Goal: Obtain resource: Download file/media

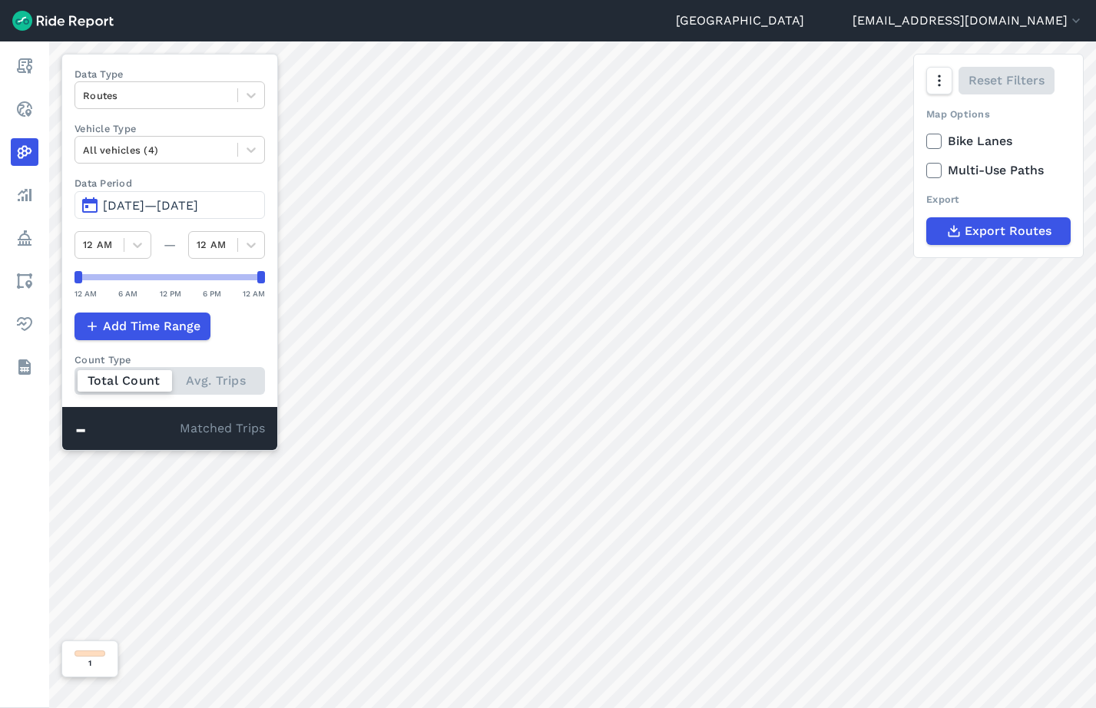
click at [157, 200] on span "[DATE]—[DATE]" at bounding box center [150, 205] width 95 height 15
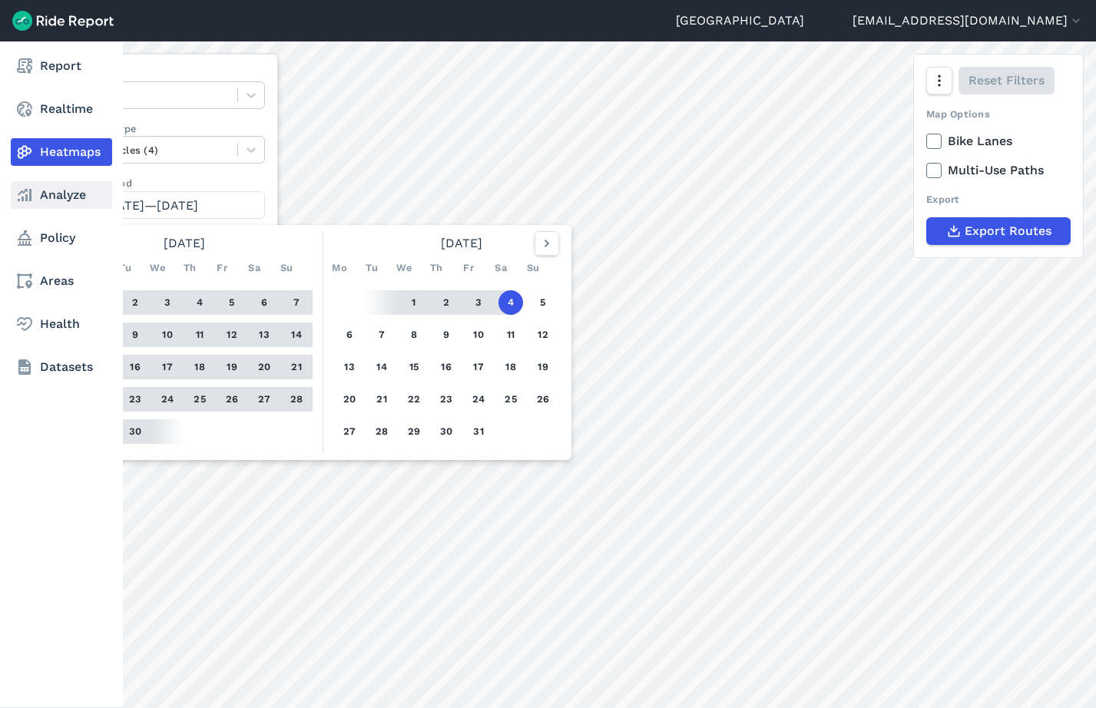
click at [48, 192] on link "Analyze" at bounding box center [61, 195] width 101 height 28
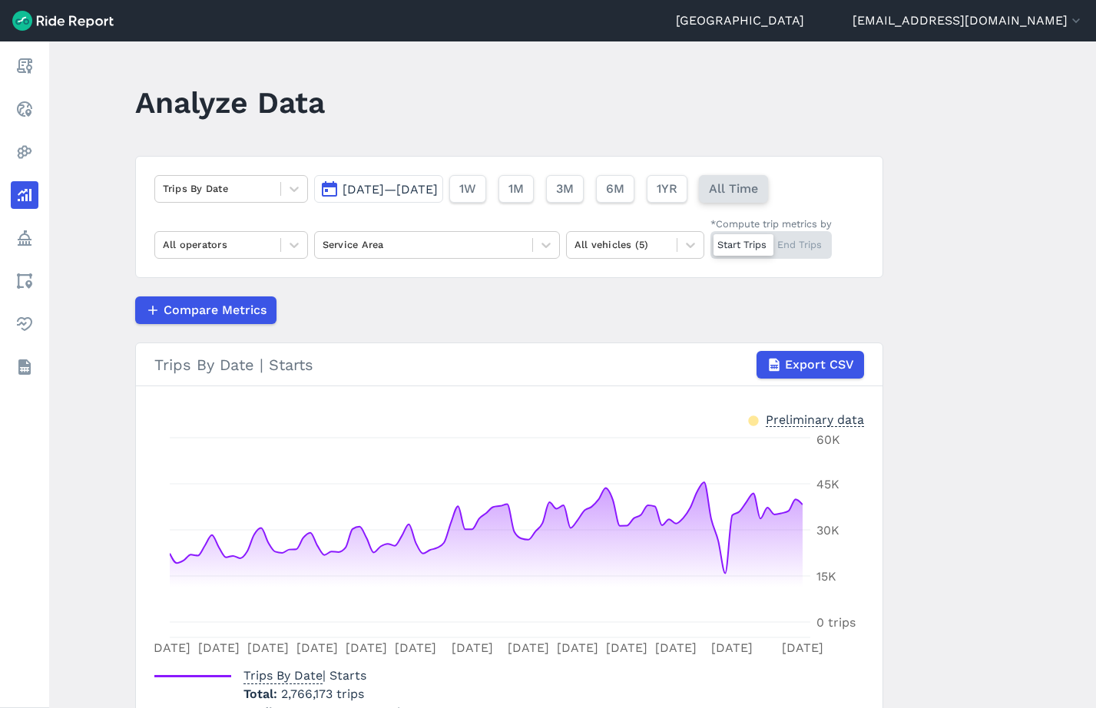
click at [758, 195] on span "All Time" at bounding box center [733, 189] width 49 height 18
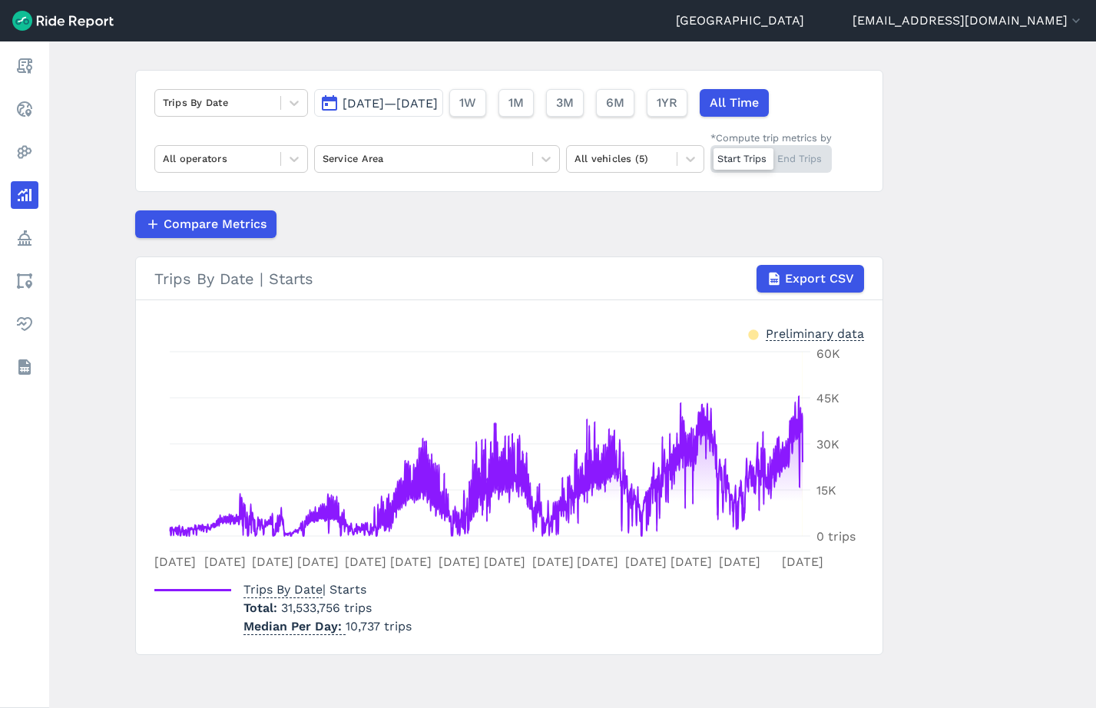
scroll to position [88, 0]
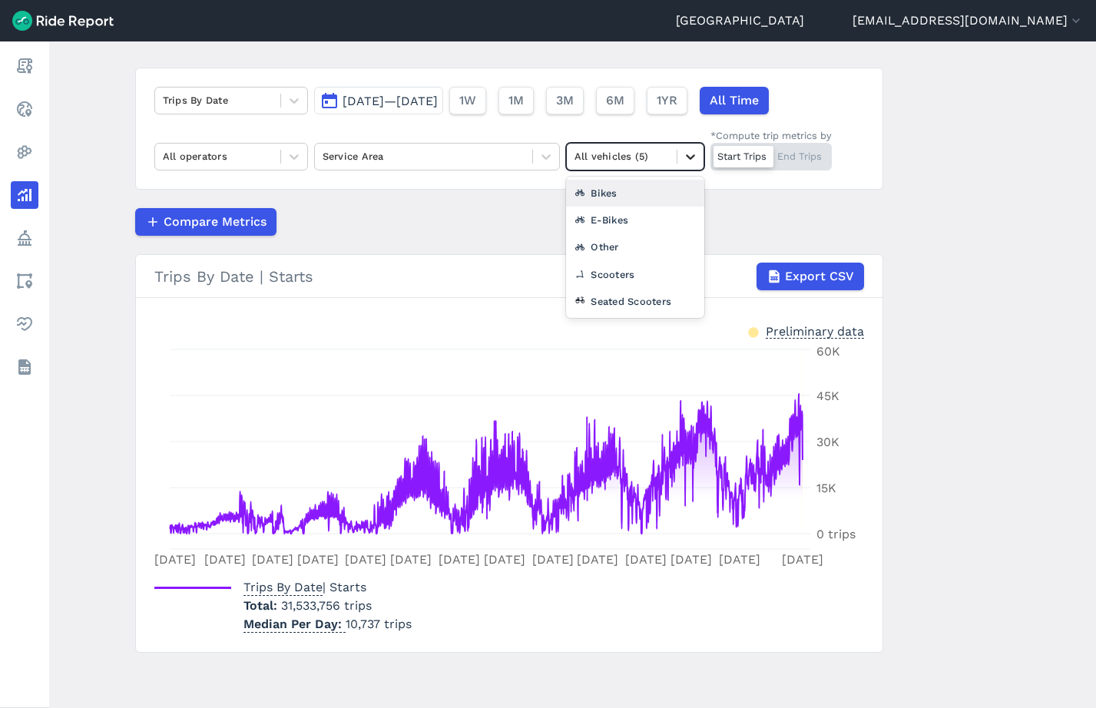
click at [687, 155] on icon at bounding box center [690, 156] width 9 height 5
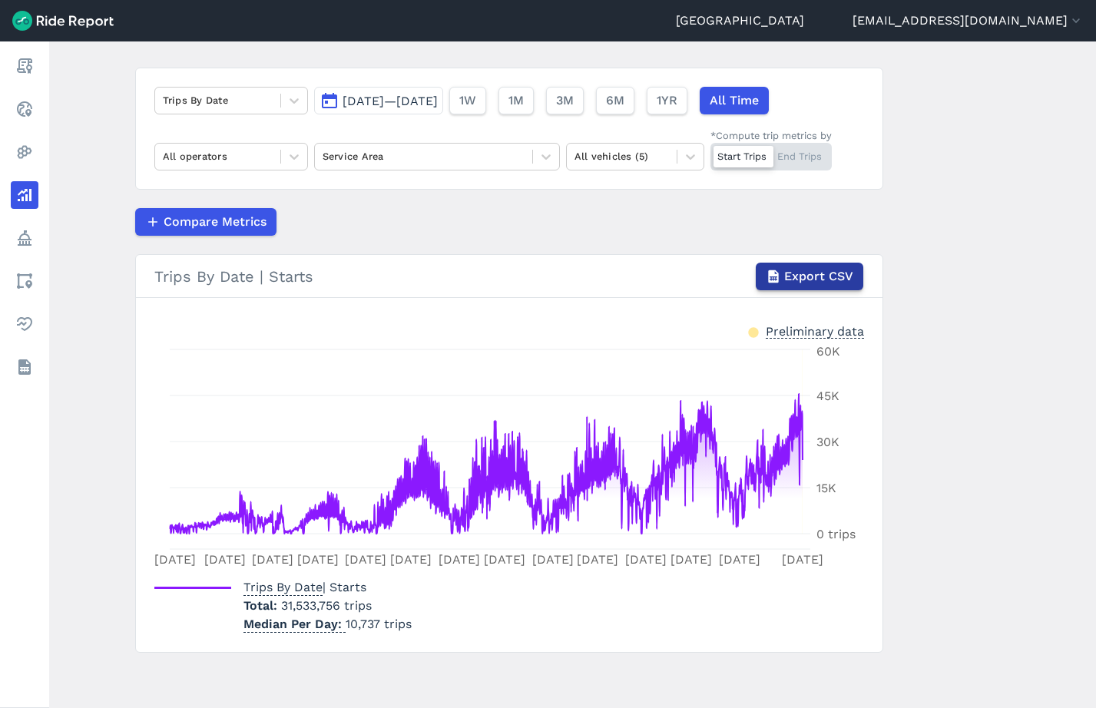
click at [821, 273] on span "Export CSV" at bounding box center [818, 276] width 69 height 18
click at [261, 99] on div at bounding box center [218, 100] width 110 height 18
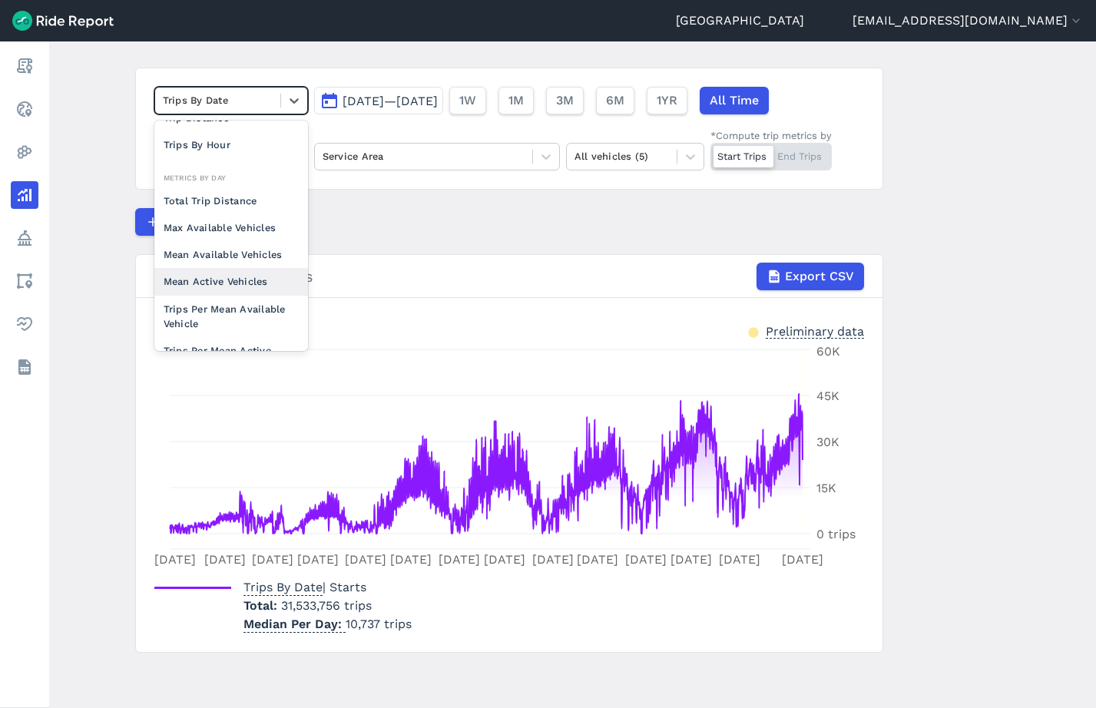
scroll to position [134, 0]
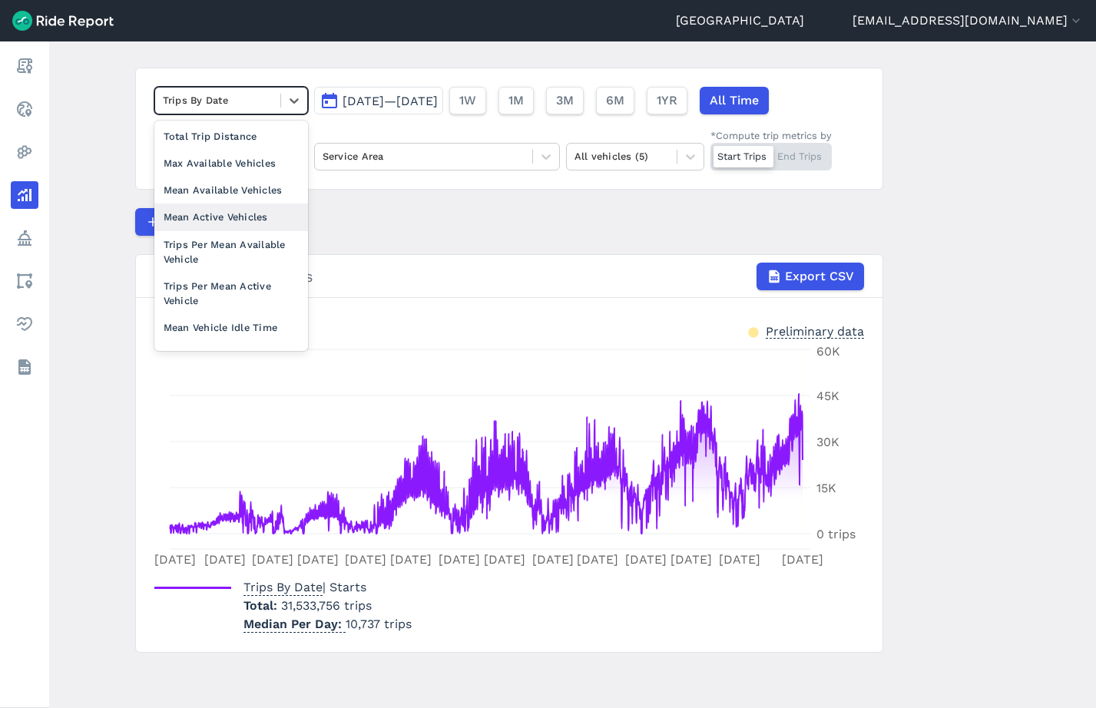
click at [256, 214] on div "Mean Active Vehicles" at bounding box center [231, 217] width 154 height 27
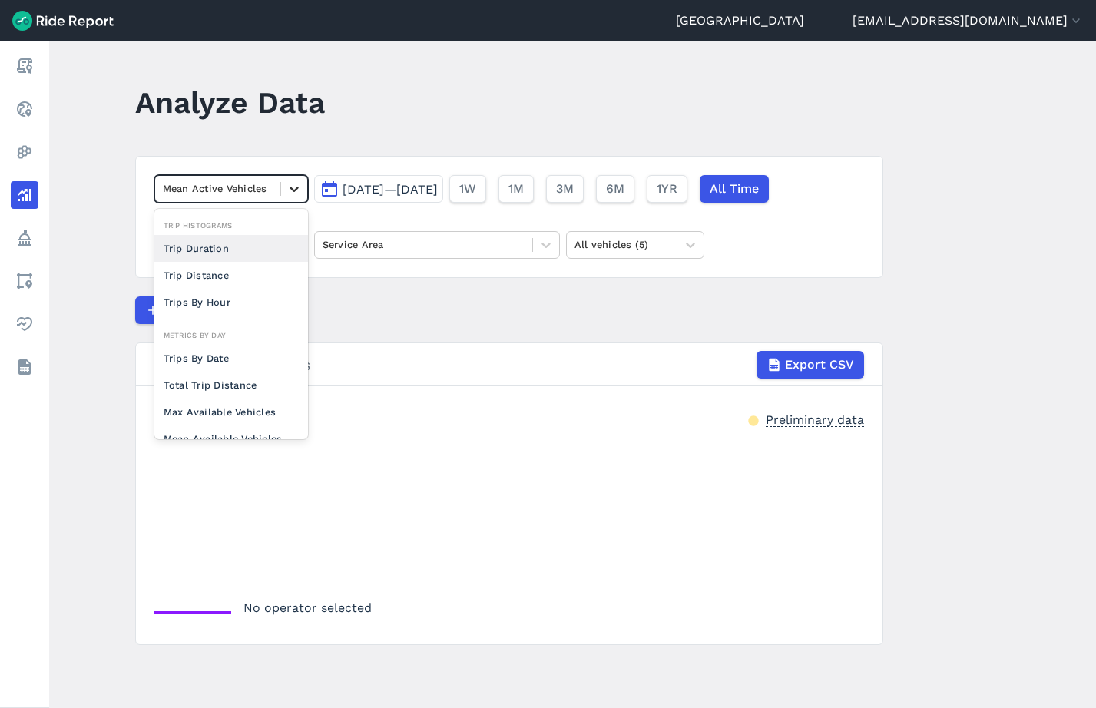
click at [300, 181] on icon at bounding box center [294, 188] width 15 height 15
click at [346, 141] on main "Analyze Data option Mean Active Vehicles, selected. option Trip Duration focuse…" at bounding box center [572, 374] width 1047 height 667
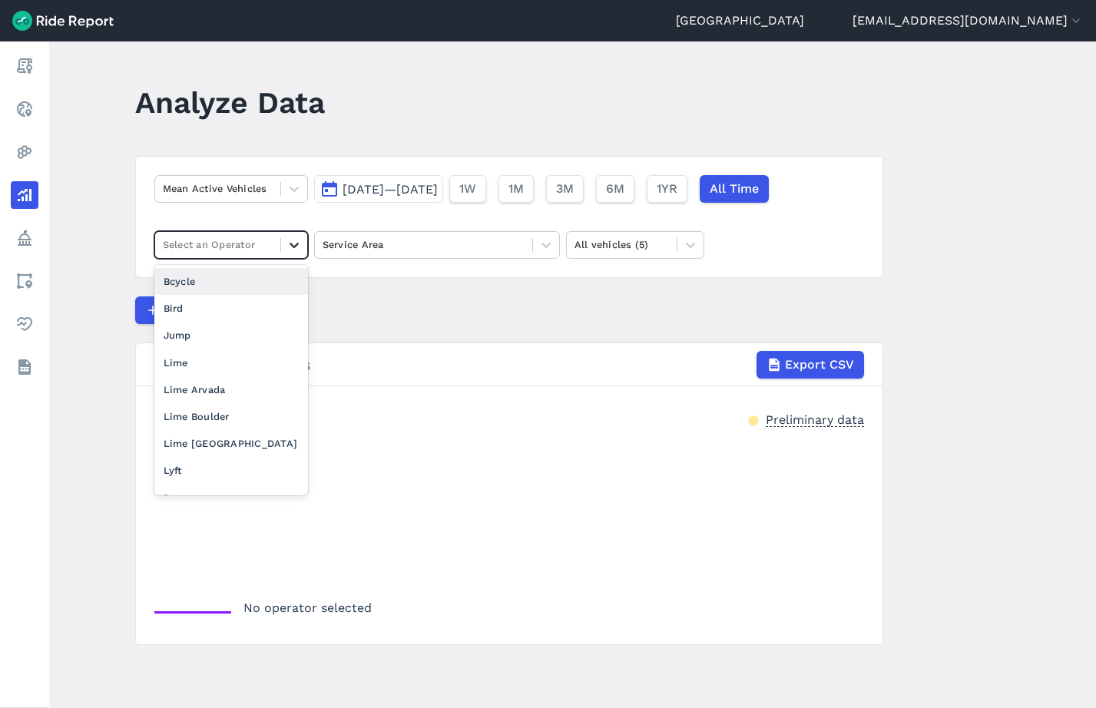
click at [302, 240] on div at bounding box center [294, 245] width 26 height 26
click at [299, 191] on icon at bounding box center [294, 188] width 15 height 15
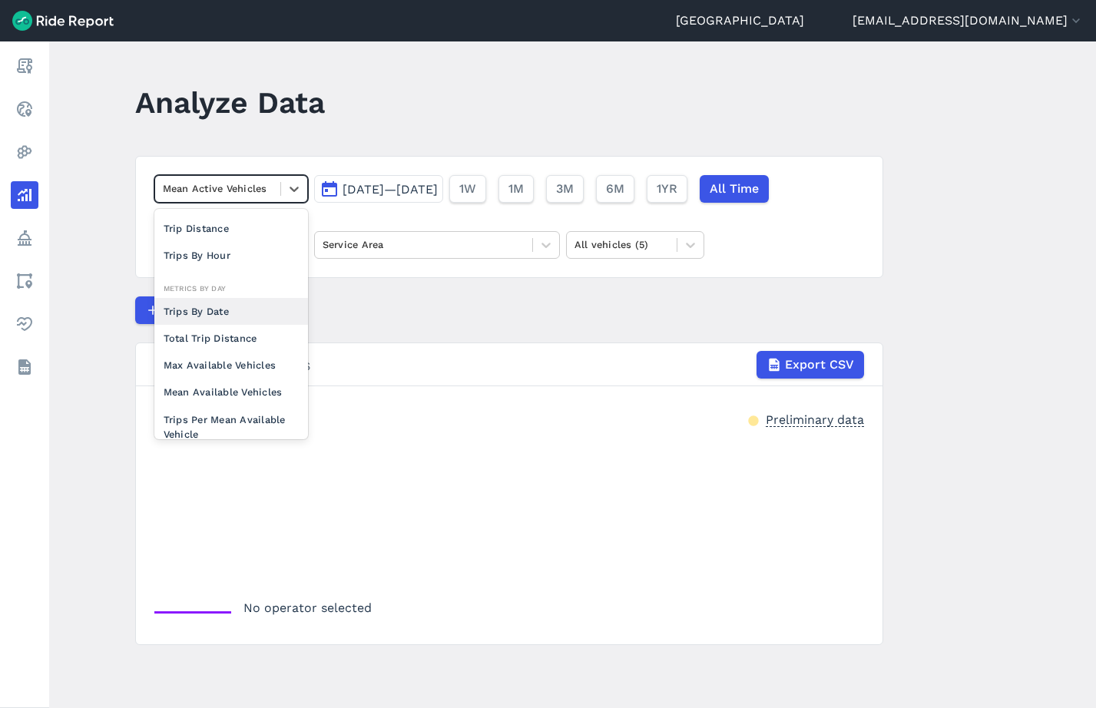
scroll to position [69, 0]
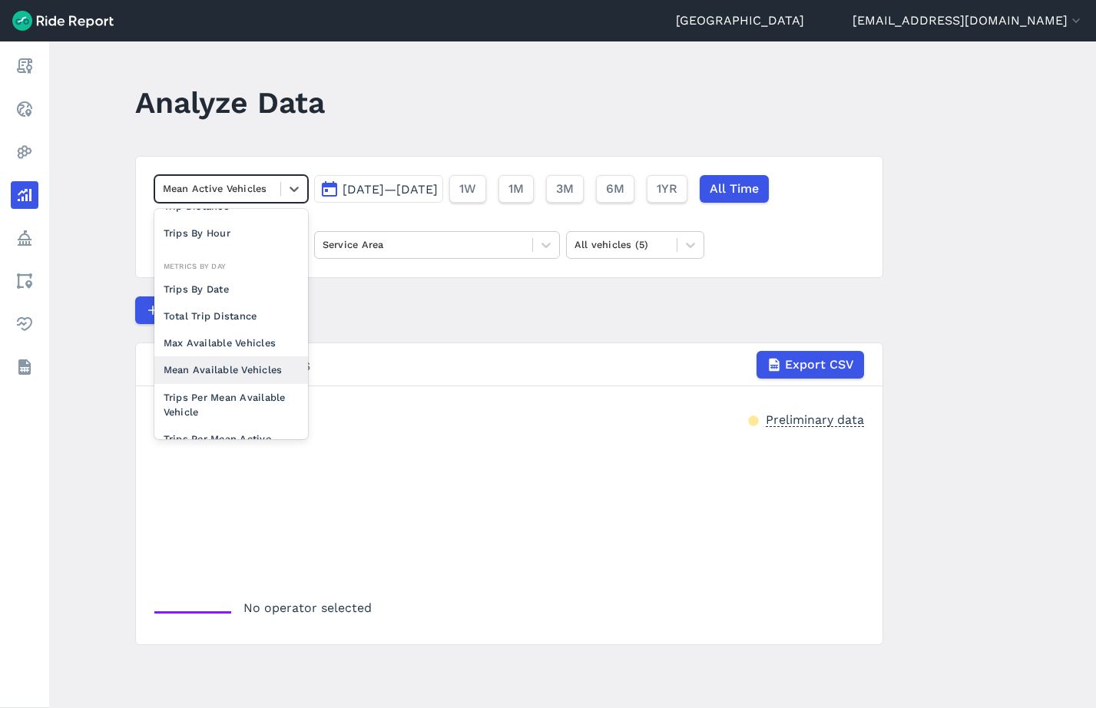
click at [256, 370] on div "Mean Available Vehicles" at bounding box center [231, 369] width 154 height 27
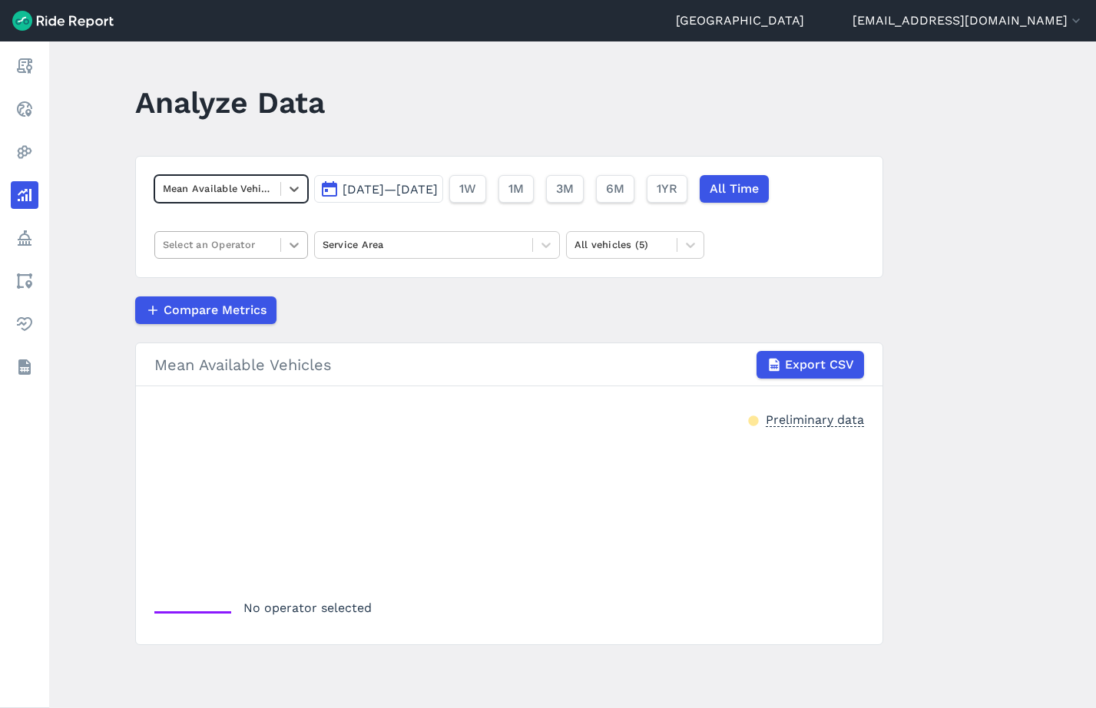
click at [300, 247] on icon at bounding box center [294, 244] width 15 height 15
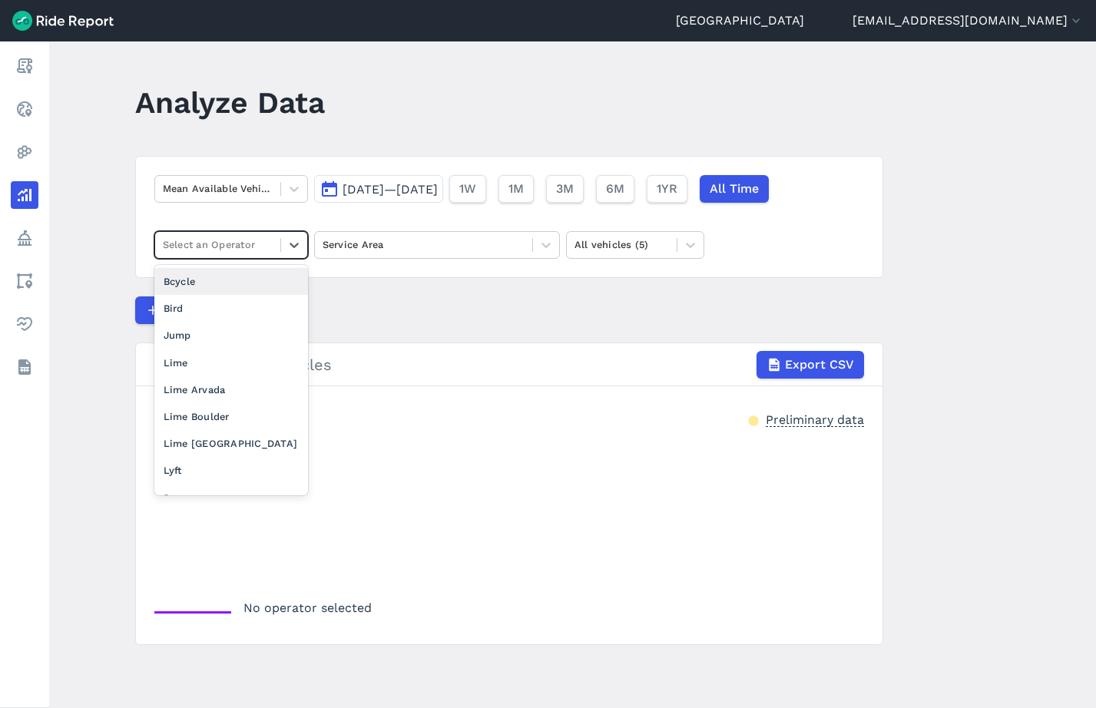
click at [250, 281] on div "Bcycle" at bounding box center [231, 281] width 154 height 27
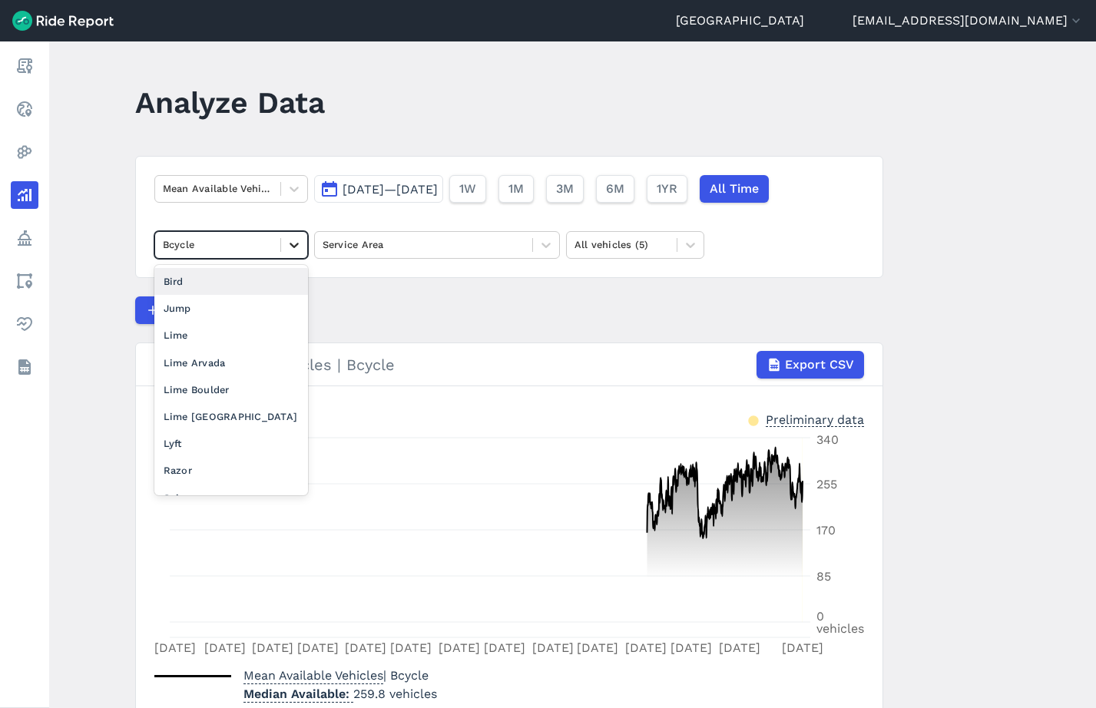
click at [294, 248] on icon at bounding box center [294, 244] width 15 height 15
click at [246, 303] on div "Jump" at bounding box center [231, 308] width 154 height 27
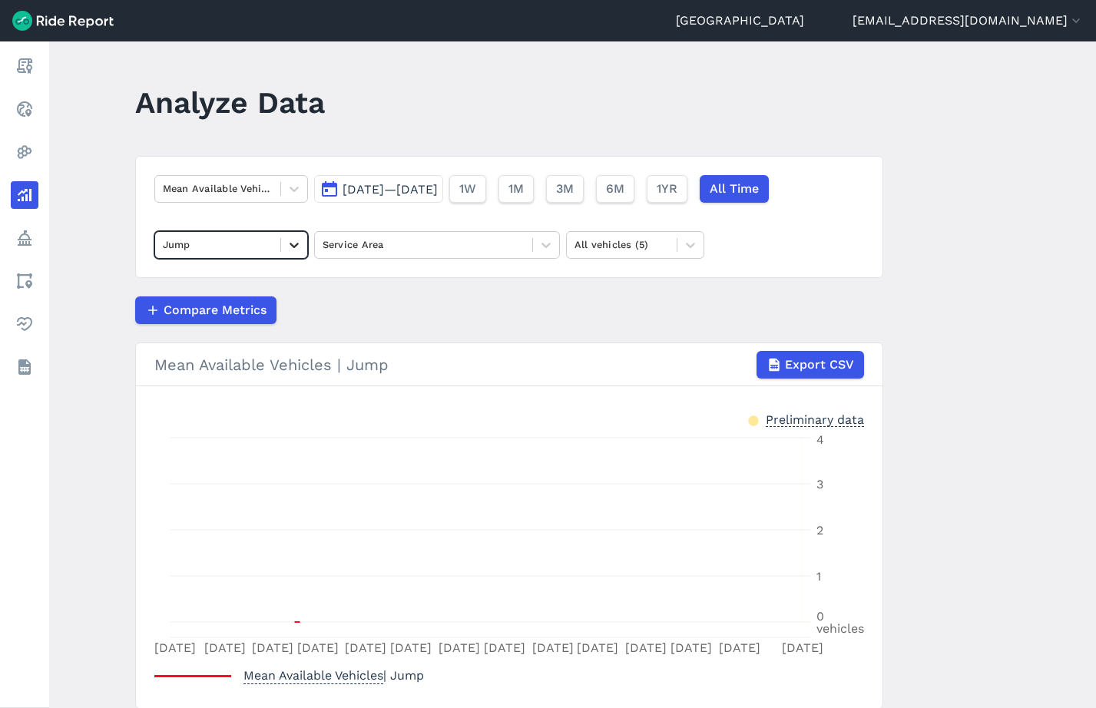
click at [294, 238] on icon at bounding box center [294, 244] width 15 height 15
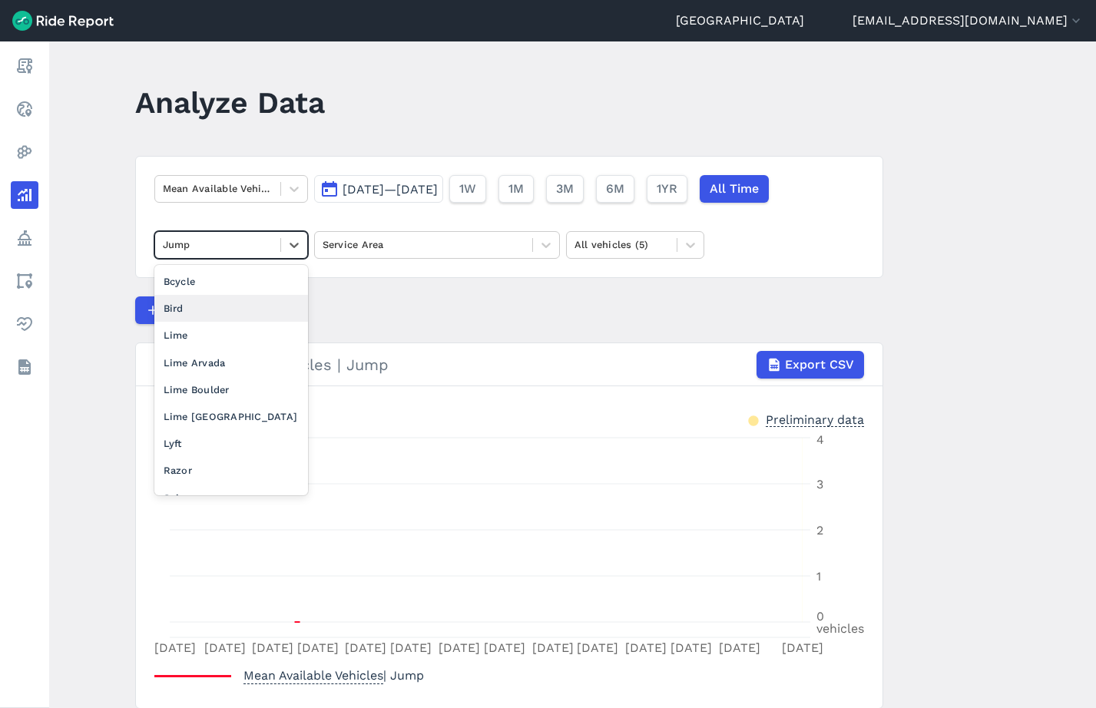
click at [237, 306] on div "Bird" at bounding box center [231, 308] width 154 height 27
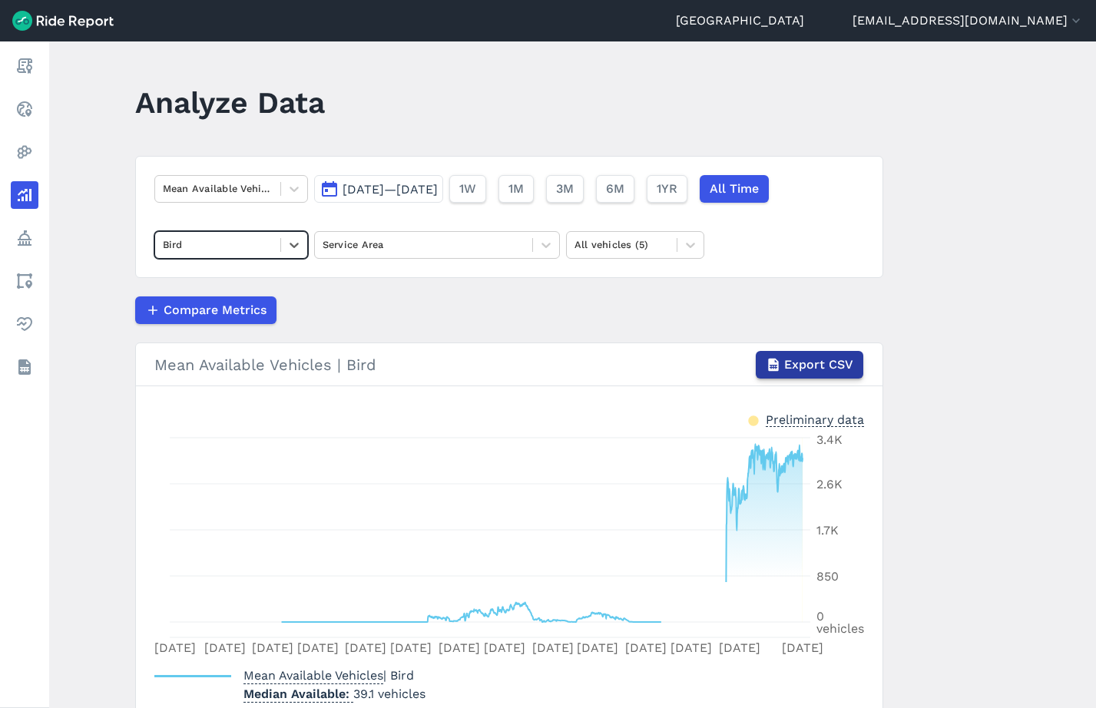
click at [814, 373] on span "Export CSV" at bounding box center [818, 365] width 69 height 18
click at [297, 245] on icon at bounding box center [294, 245] width 9 height 5
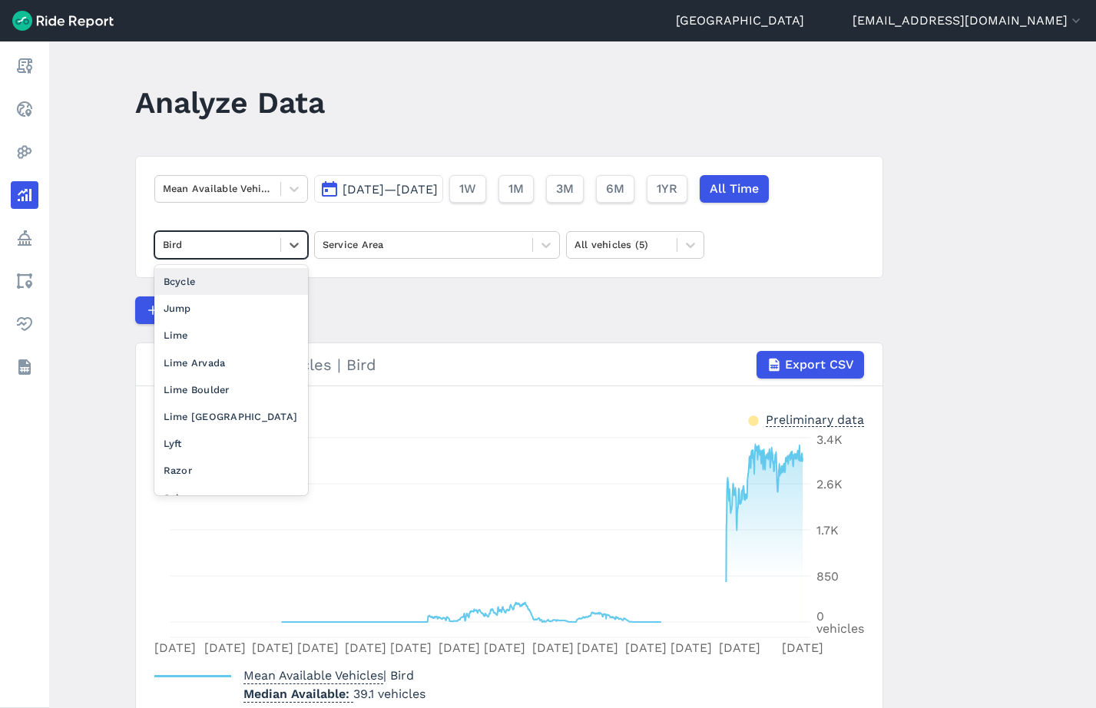
click at [237, 285] on div "Bcycle" at bounding box center [231, 281] width 154 height 27
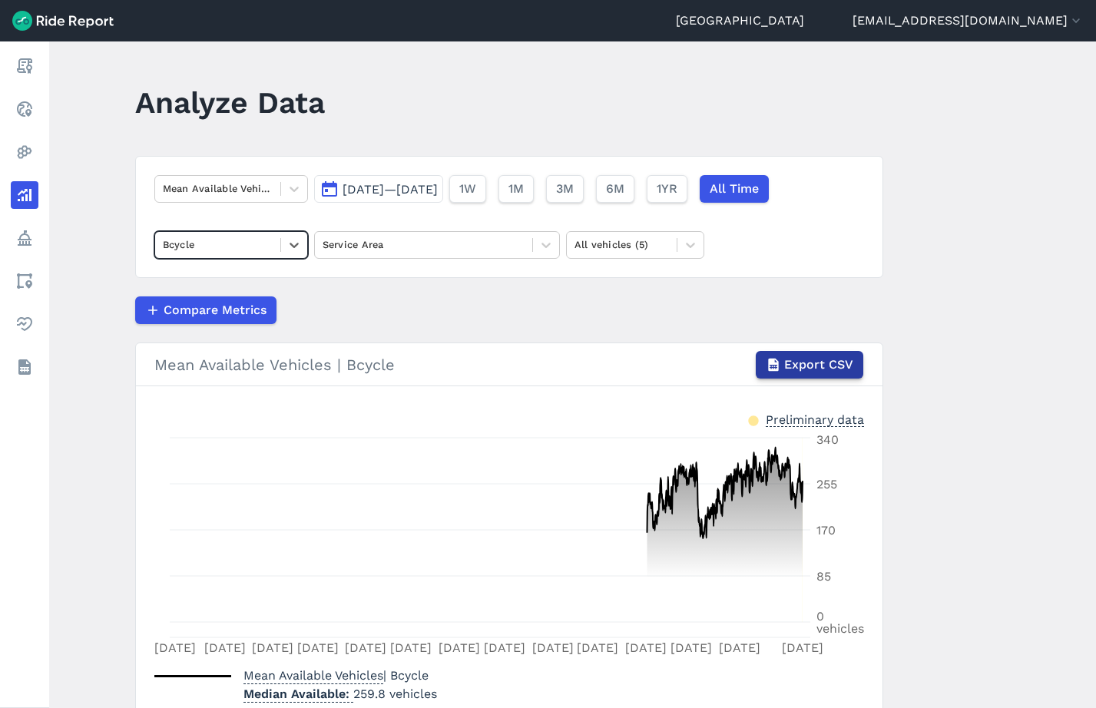
click at [800, 364] on span "Export CSV" at bounding box center [818, 365] width 69 height 18
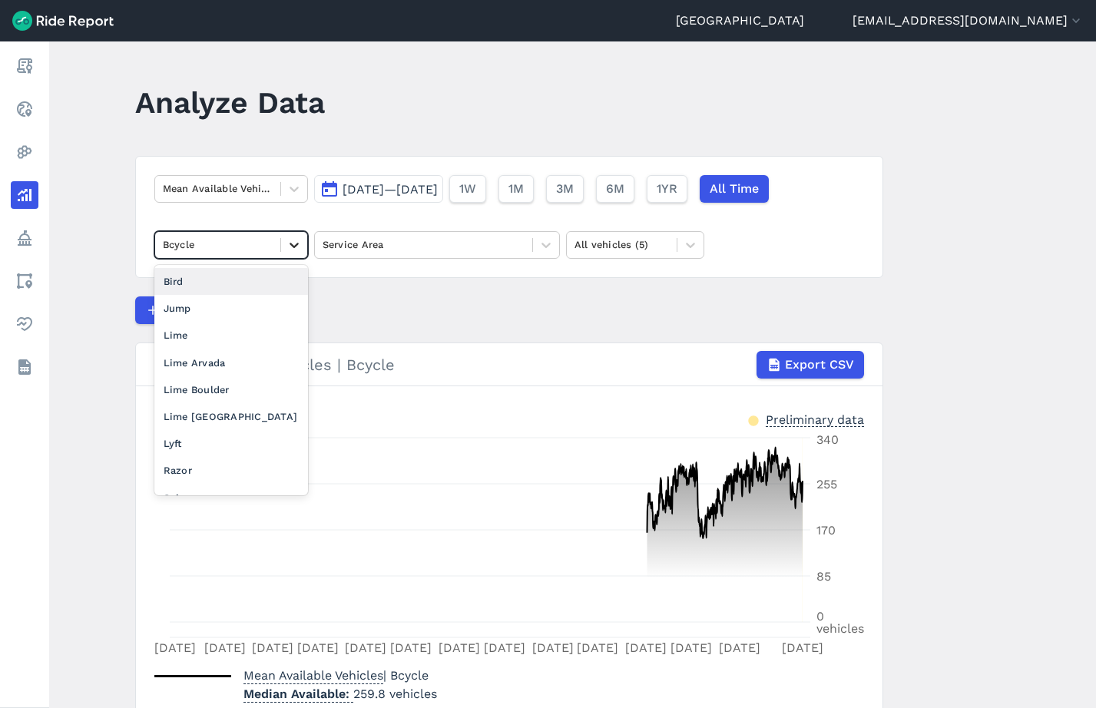
click at [289, 237] on div at bounding box center [294, 245] width 26 height 26
click at [215, 310] on div "Jump" at bounding box center [231, 308] width 154 height 27
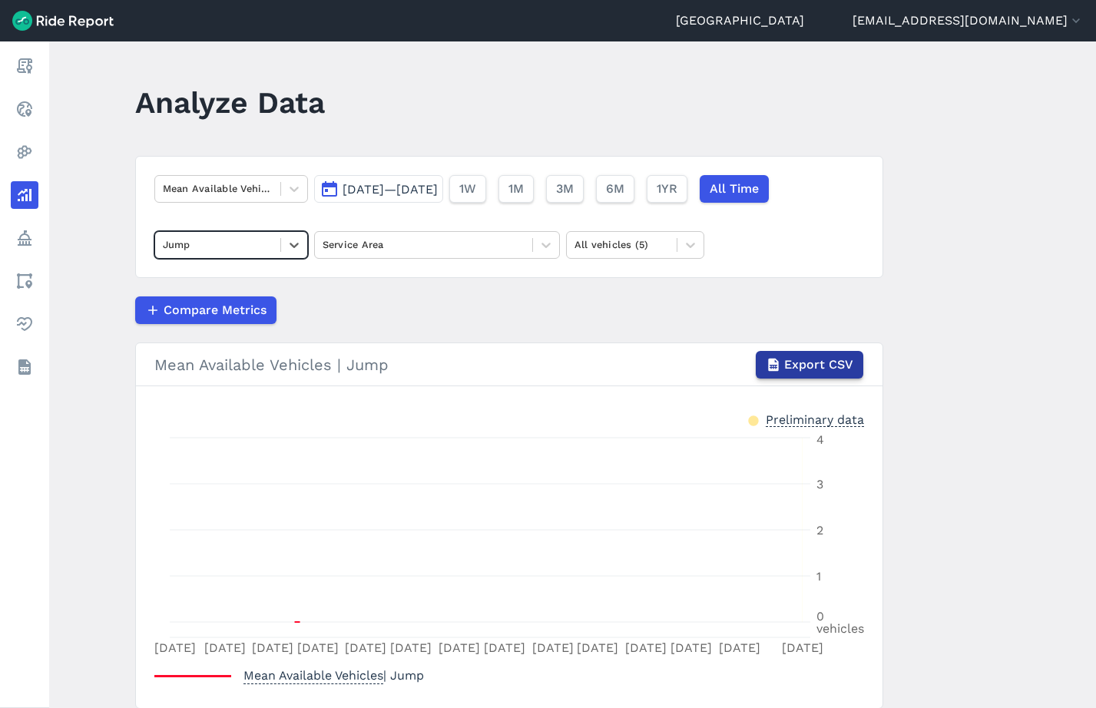
click at [819, 370] on span "Export CSV" at bounding box center [818, 365] width 69 height 18
click at [288, 241] on icon at bounding box center [294, 244] width 15 height 15
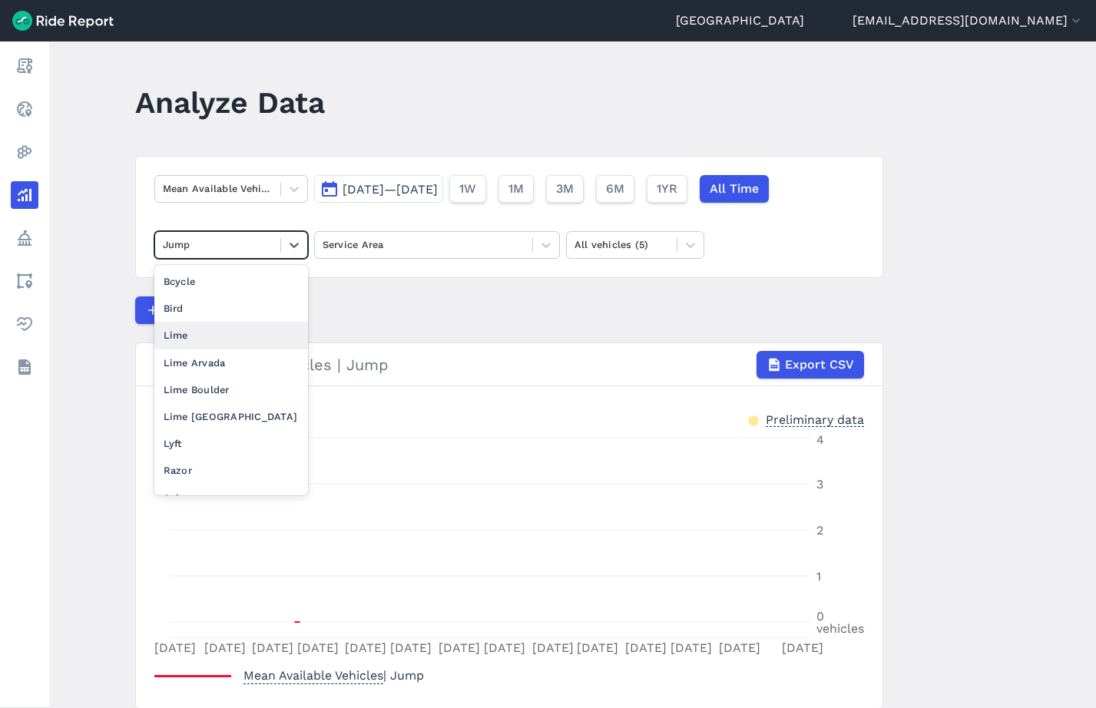
click at [207, 329] on div "Lime" at bounding box center [231, 335] width 154 height 27
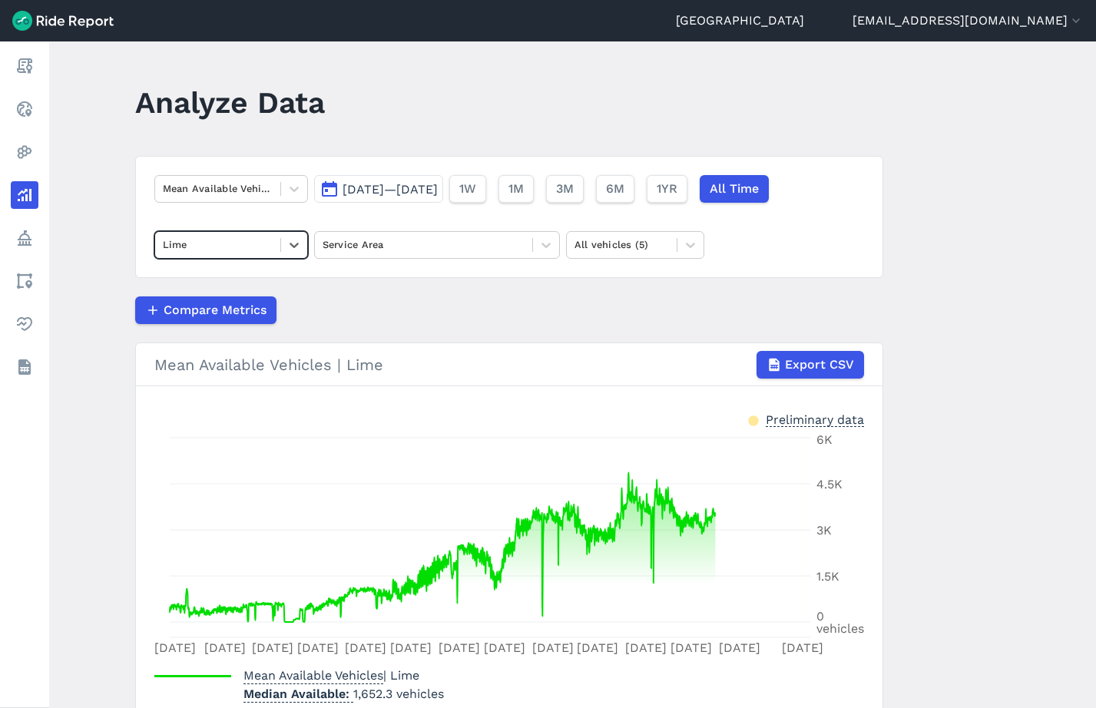
click at [800, 370] on span "Export CSV" at bounding box center [819, 365] width 69 height 18
click at [295, 244] on icon at bounding box center [294, 244] width 15 height 15
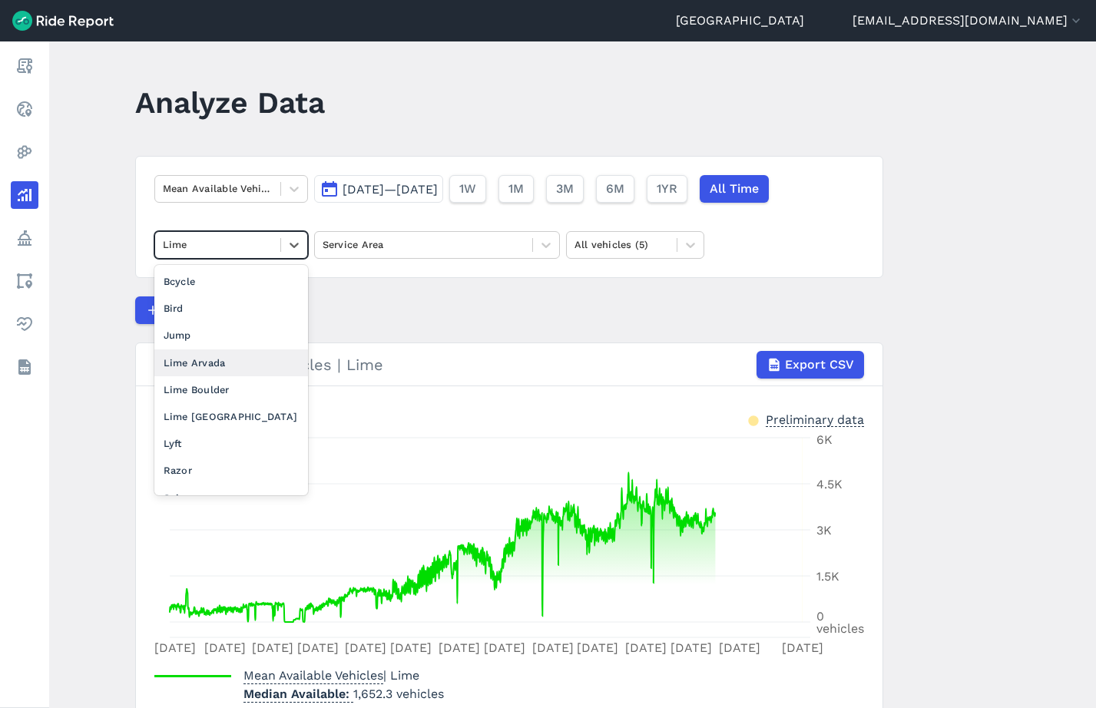
click at [239, 363] on div "Lime Arvada" at bounding box center [231, 363] width 154 height 27
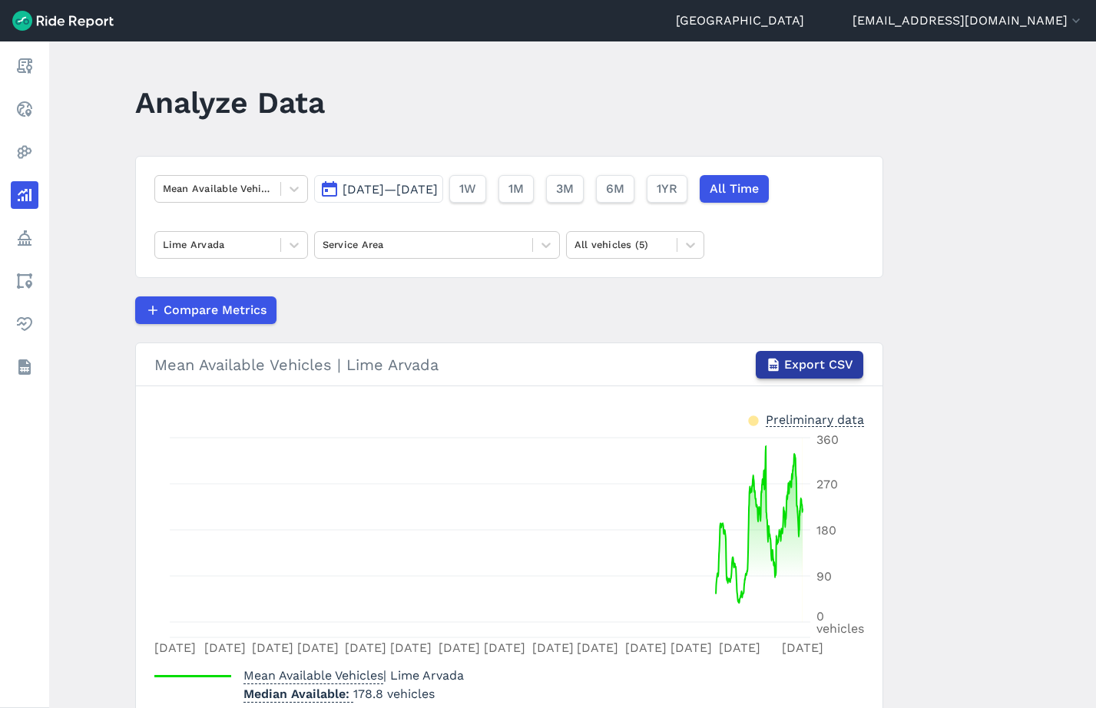
click at [834, 367] on span "Export CSV" at bounding box center [818, 365] width 69 height 18
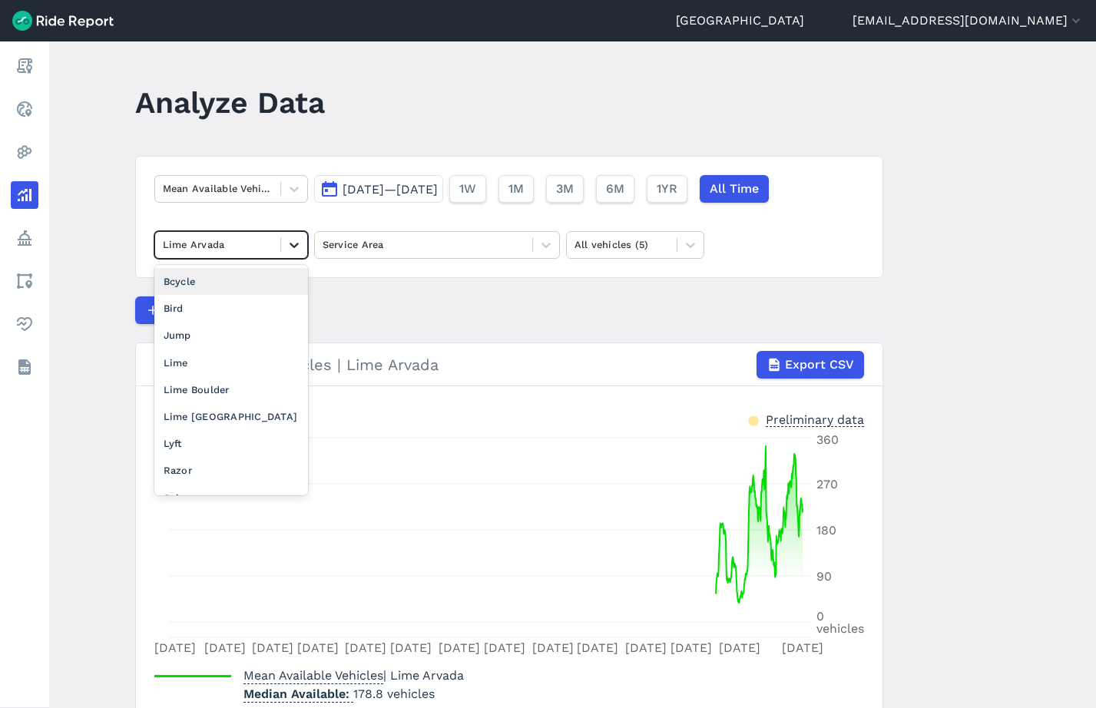
click at [300, 245] on icon at bounding box center [294, 244] width 15 height 15
click at [245, 390] on div "Lime Boulder" at bounding box center [231, 389] width 154 height 27
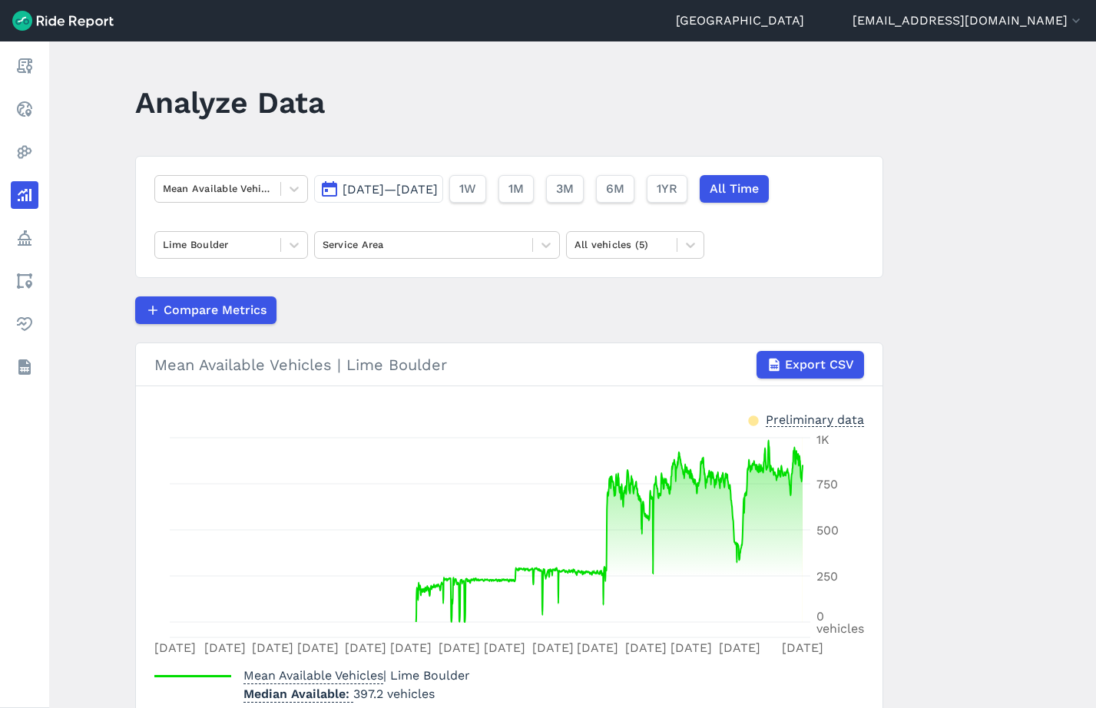
click at [824, 367] on span "Export CSV" at bounding box center [819, 365] width 69 height 18
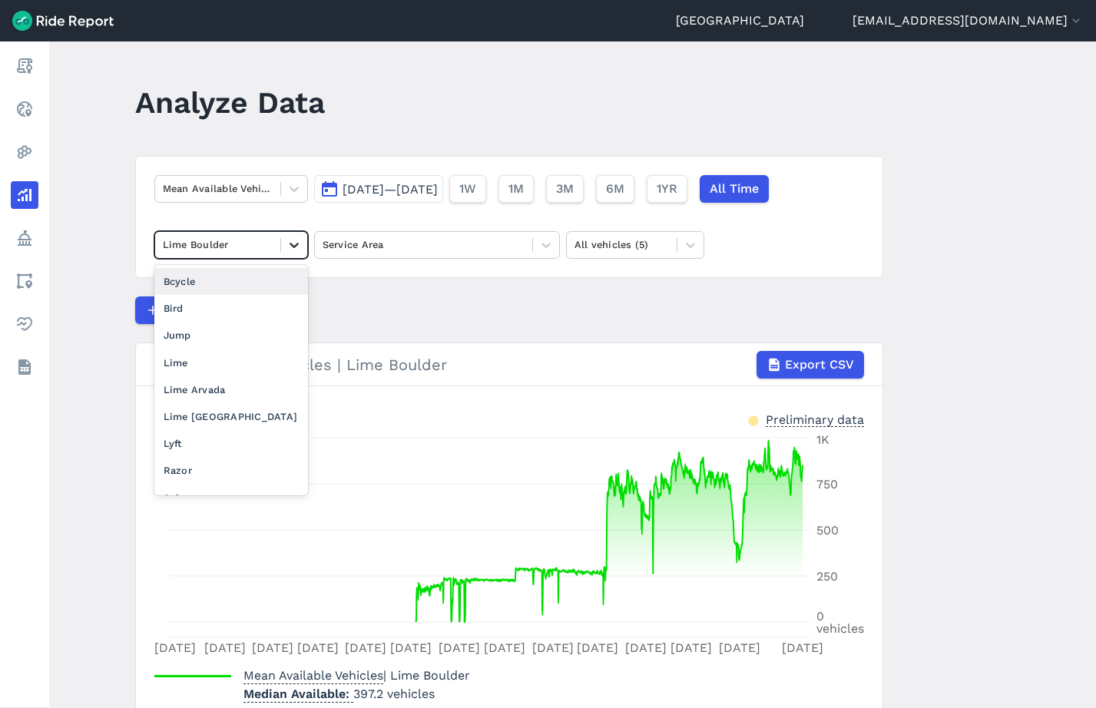
click at [297, 247] on icon at bounding box center [294, 244] width 15 height 15
click at [223, 421] on div "Lime [GEOGRAPHIC_DATA]" at bounding box center [231, 416] width 154 height 27
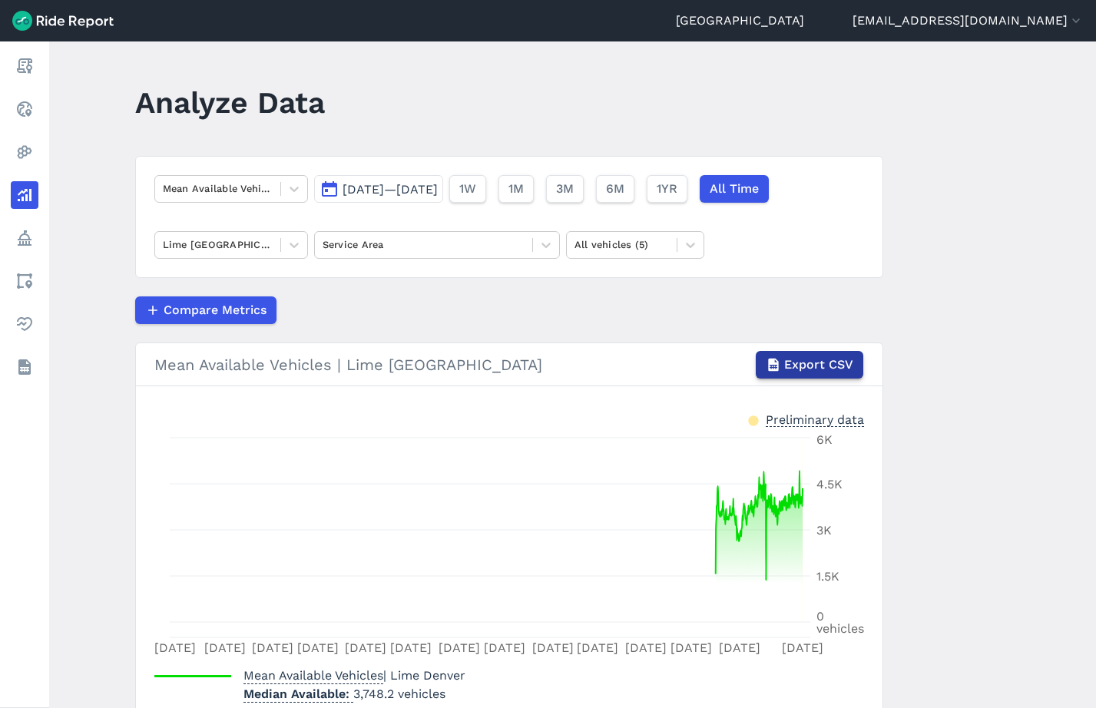
click at [830, 365] on span "Export CSV" at bounding box center [818, 365] width 69 height 18
click at [293, 246] on icon at bounding box center [294, 245] width 9 height 5
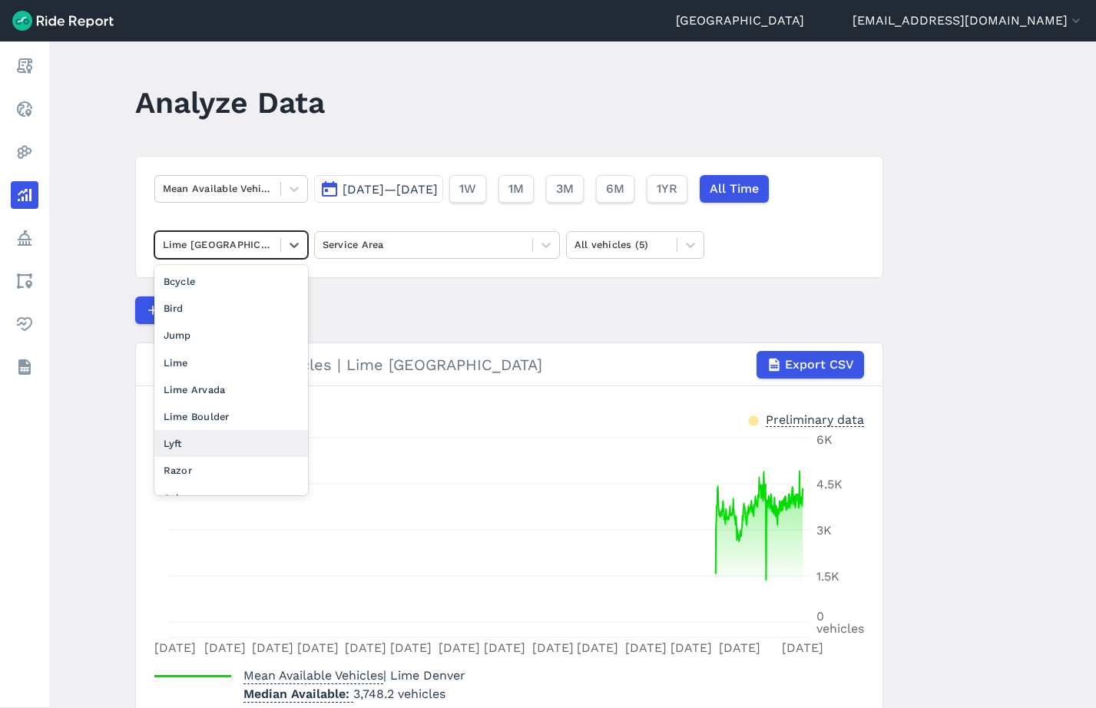
click at [250, 441] on div "Lyft" at bounding box center [231, 443] width 154 height 27
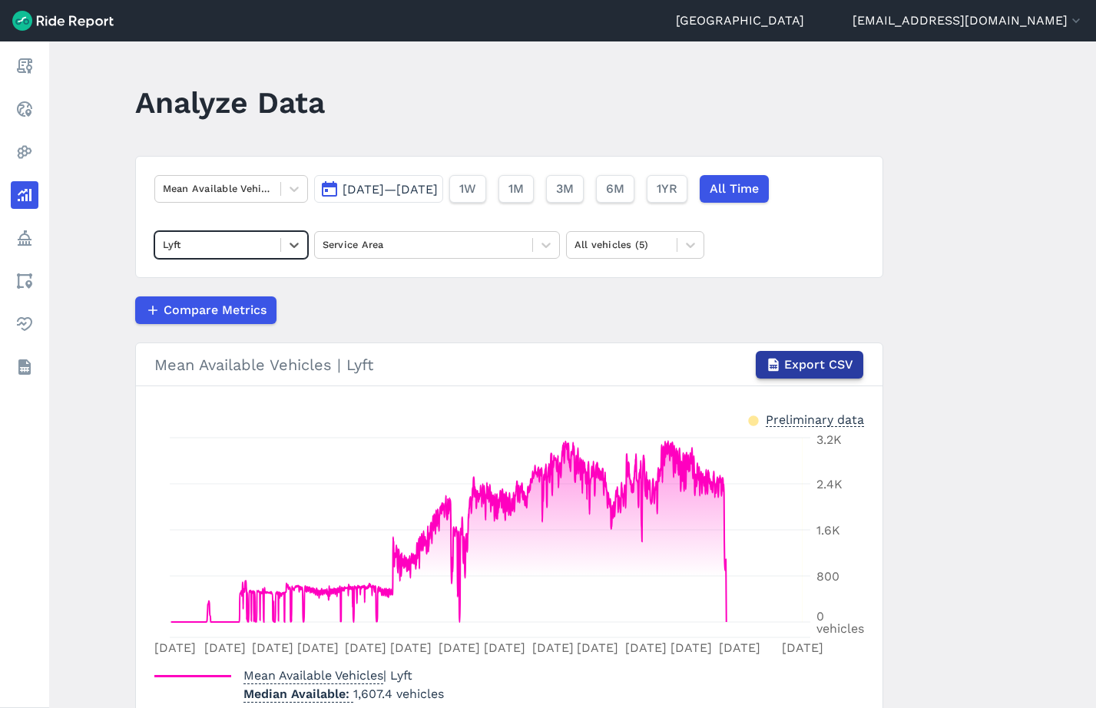
click at [809, 369] on span "Export CSV" at bounding box center [818, 365] width 69 height 18
click at [300, 244] on icon at bounding box center [294, 244] width 15 height 15
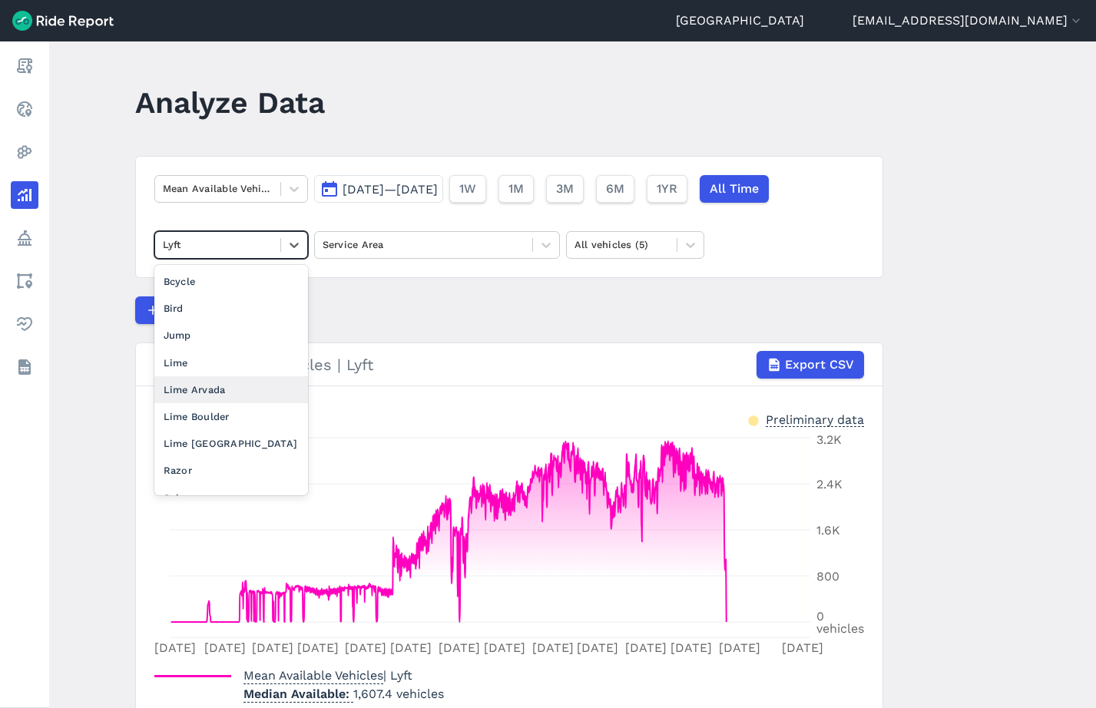
scroll to position [19, 0]
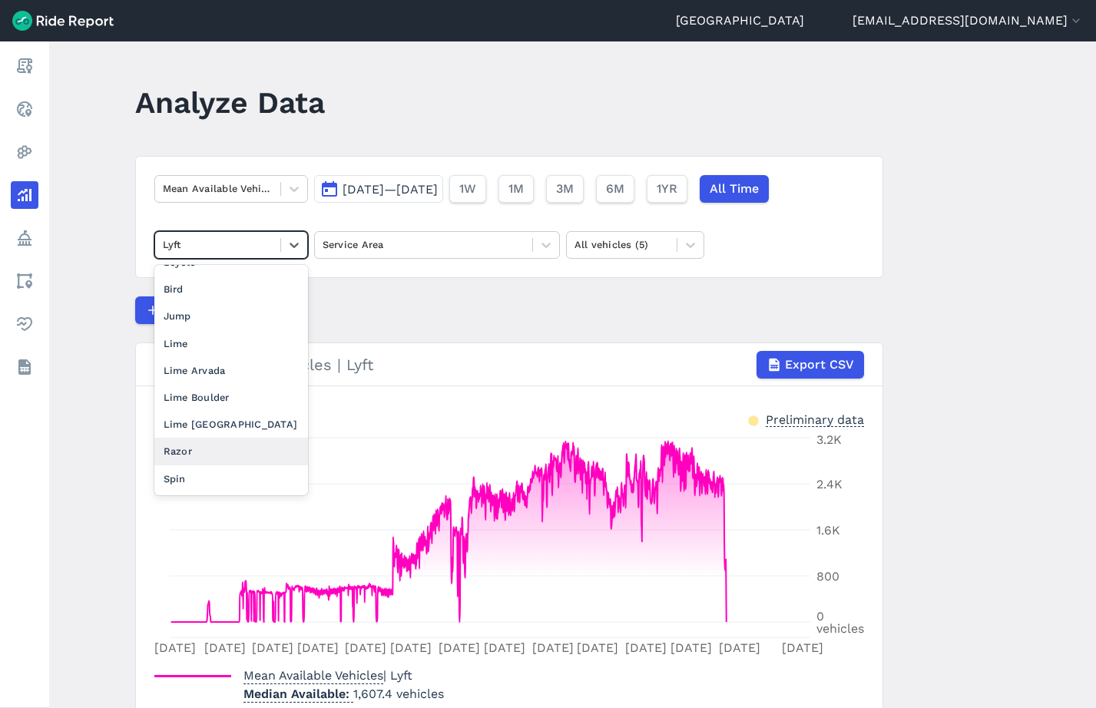
click at [234, 454] on div "Razor" at bounding box center [231, 451] width 154 height 27
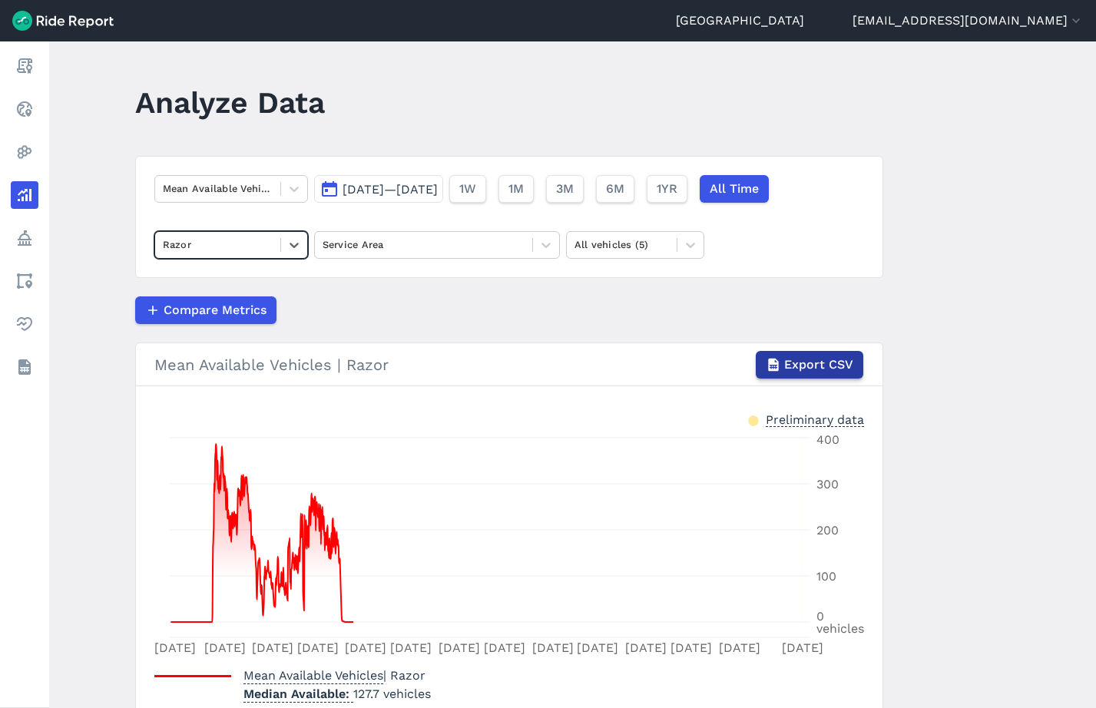
click at [800, 363] on span "Export CSV" at bounding box center [818, 365] width 69 height 18
click at [294, 247] on icon at bounding box center [294, 245] width 9 height 5
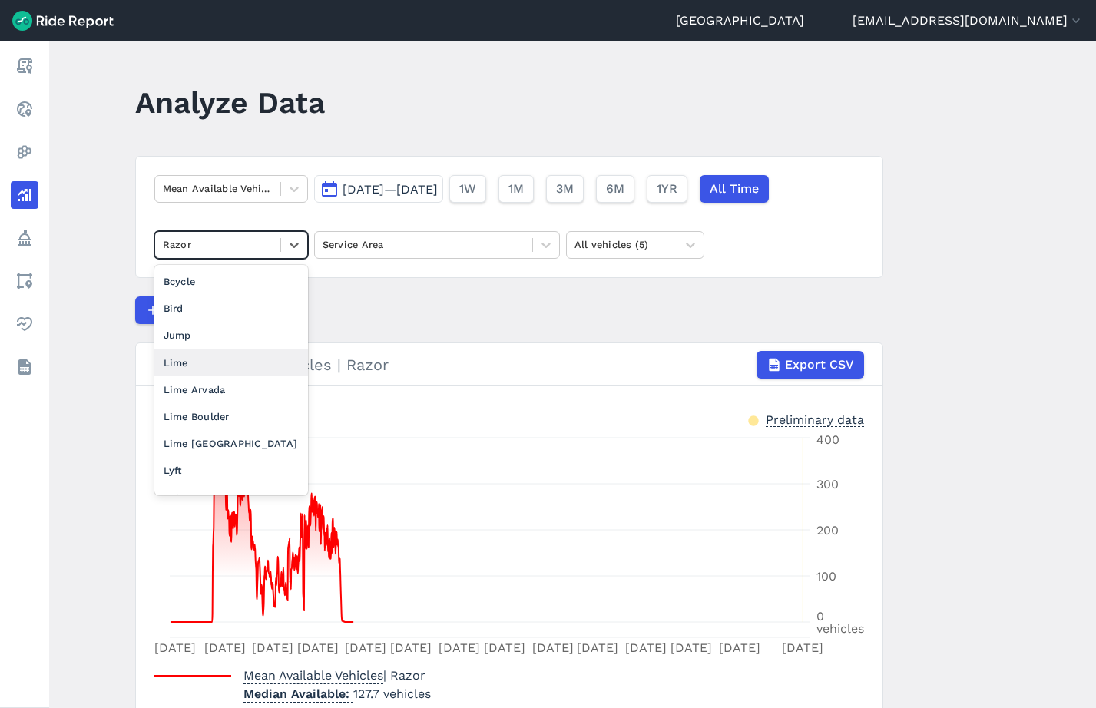
scroll to position [19, 0]
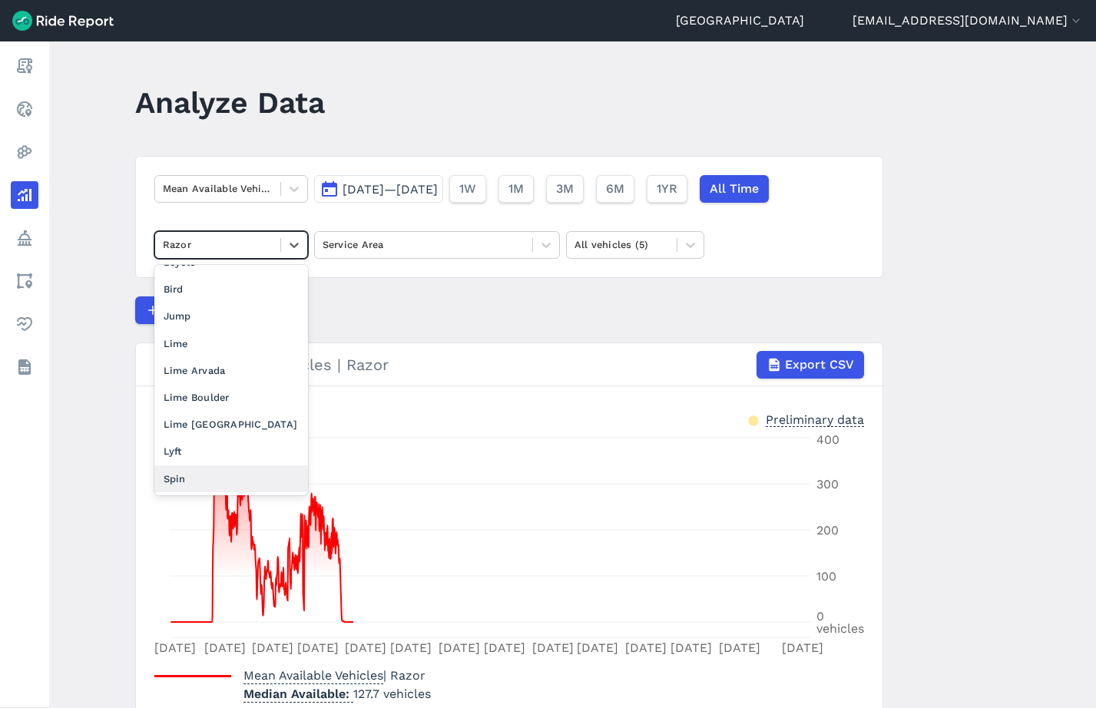
click at [212, 475] on div "Spin" at bounding box center [231, 479] width 154 height 27
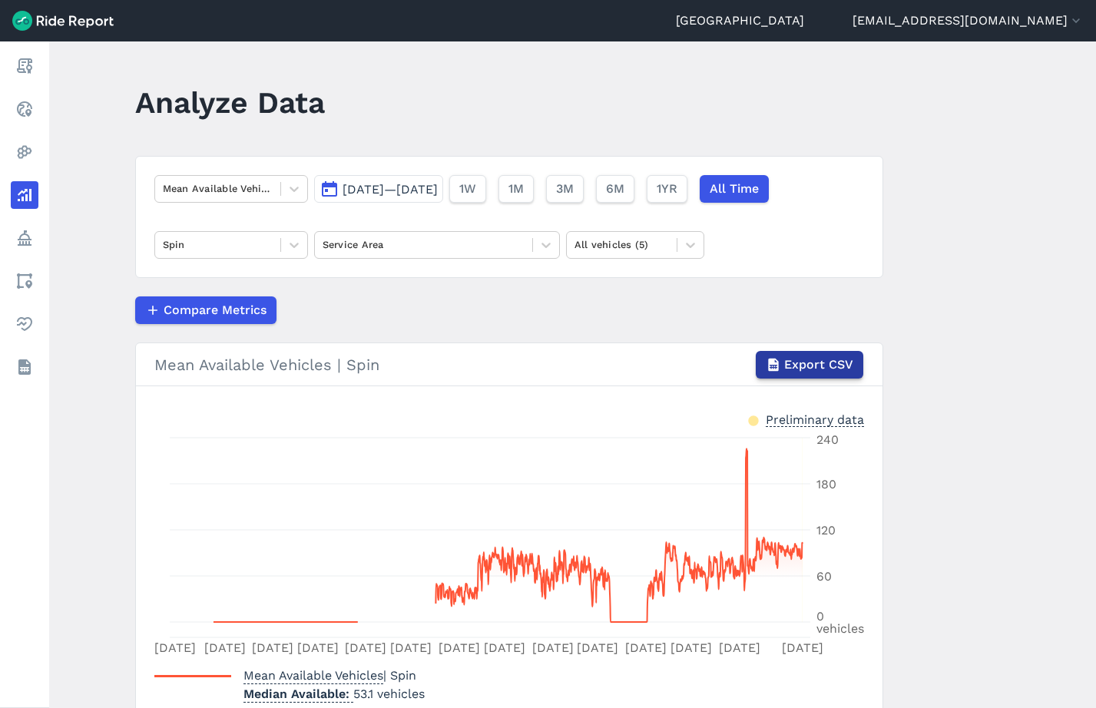
click at [827, 365] on span "Export CSV" at bounding box center [818, 365] width 69 height 18
